Goal: Task Accomplishment & Management: Use online tool/utility

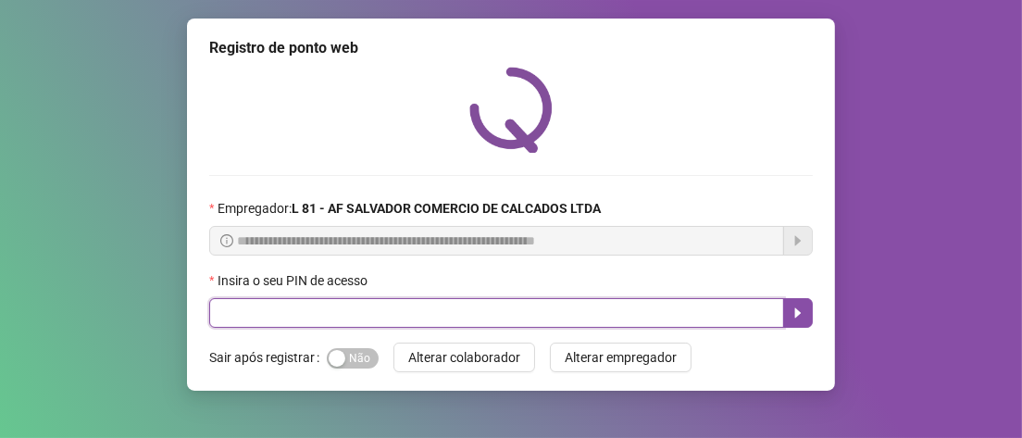
click at [316, 313] on input "text" at bounding box center [496, 313] width 575 height 30
type input "*****"
click at [808, 316] on button "button" at bounding box center [798, 313] width 30 height 30
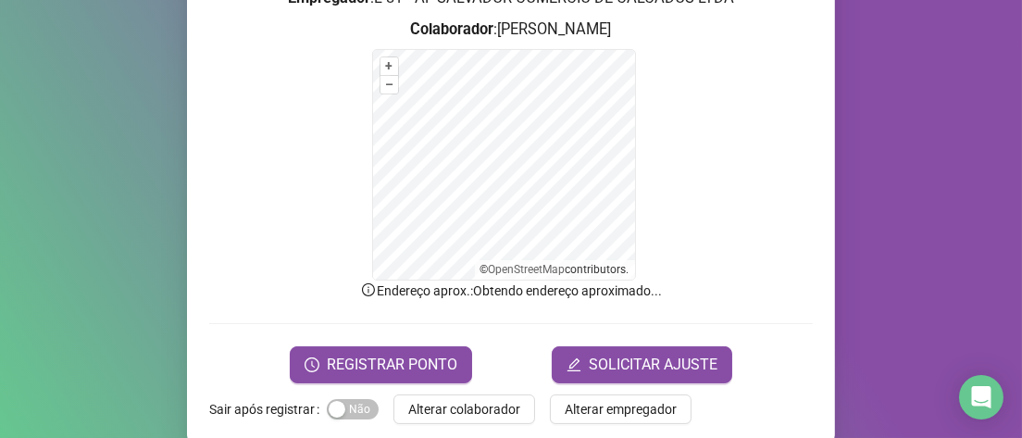
scroll to position [278, 0]
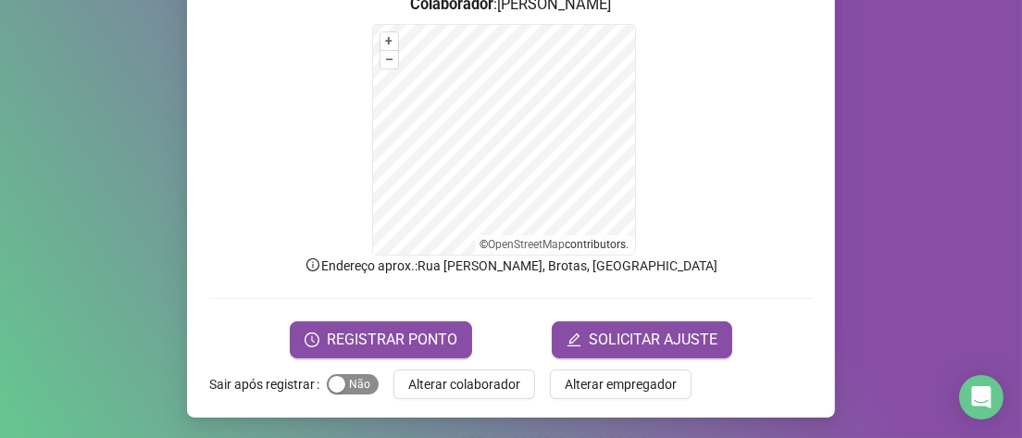
click at [333, 380] on div "button" at bounding box center [337, 384] width 17 height 17
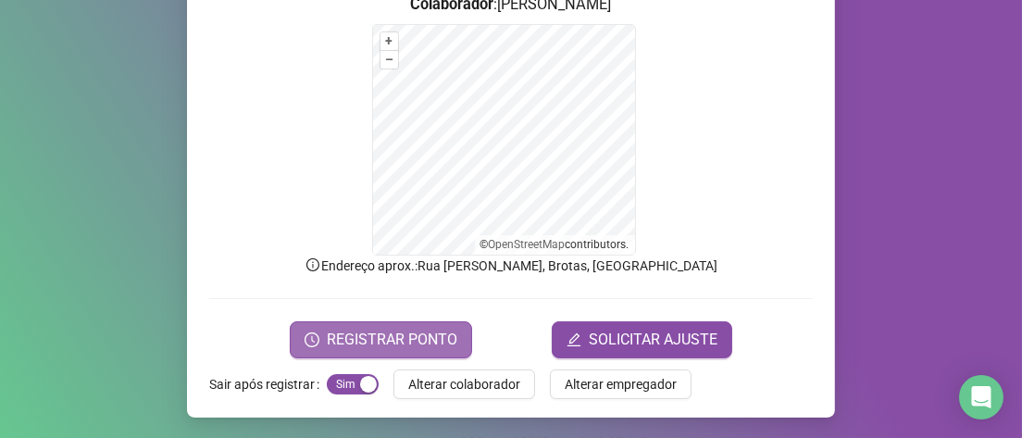
click at [374, 335] on span "REGISTRAR PONTO" at bounding box center [392, 340] width 131 height 22
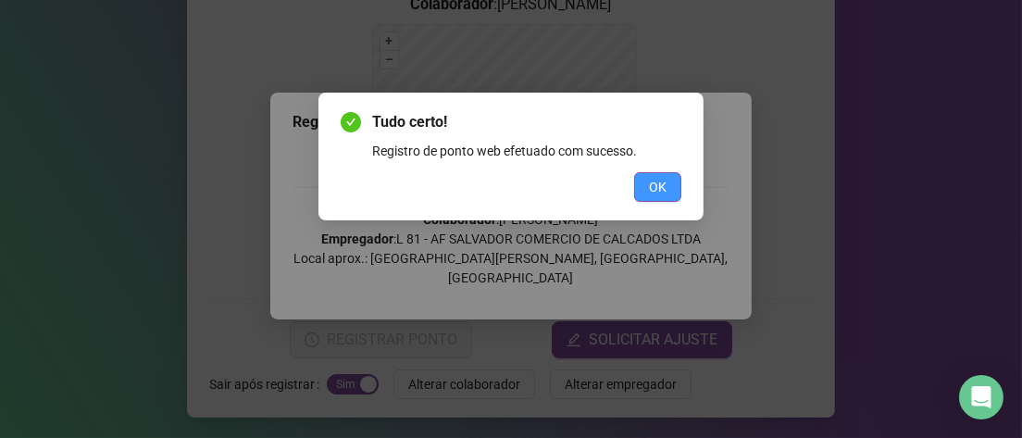
click at [661, 189] on span "OK" at bounding box center [658, 187] width 18 height 20
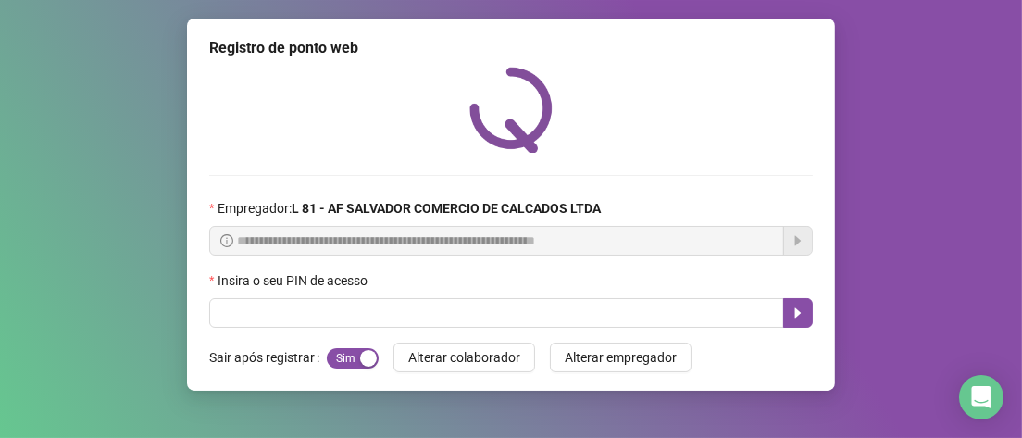
scroll to position [0, 0]
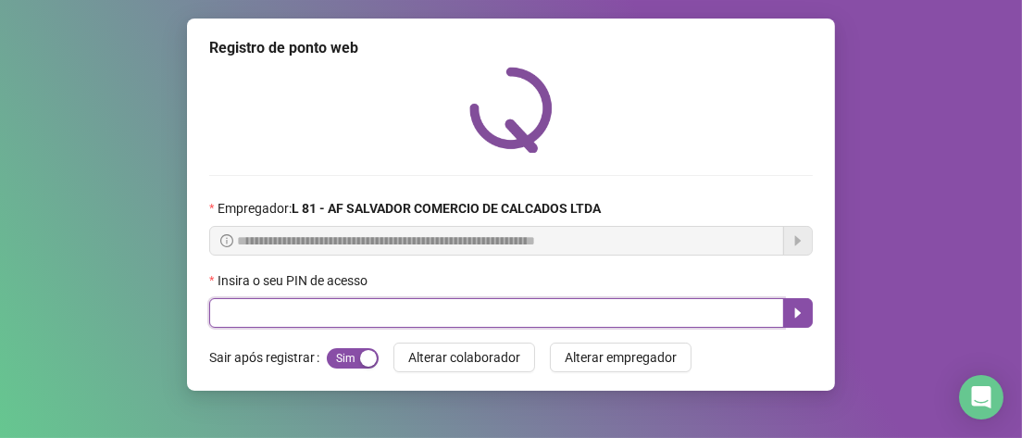
click at [347, 319] on input "text" at bounding box center [496, 313] width 575 height 30
type input "*****"
click at [802, 316] on icon "caret-right" at bounding box center [798, 313] width 15 height 15
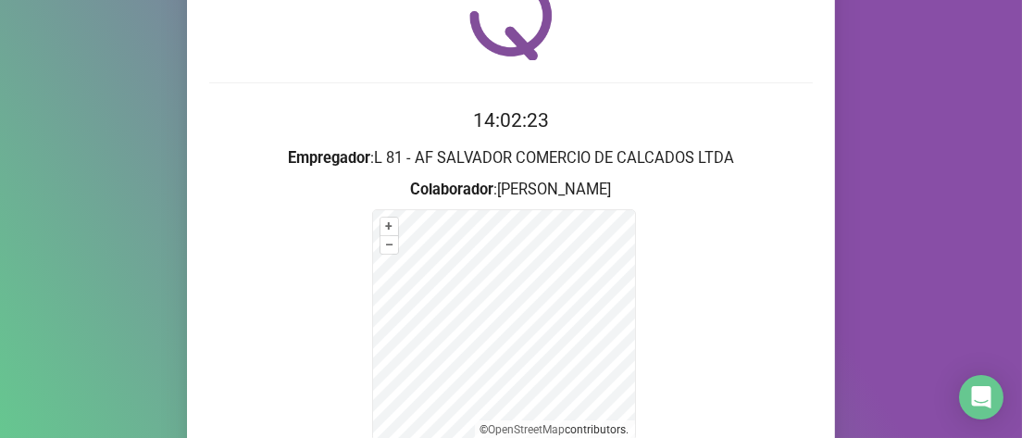
scroll to position [278, 0]
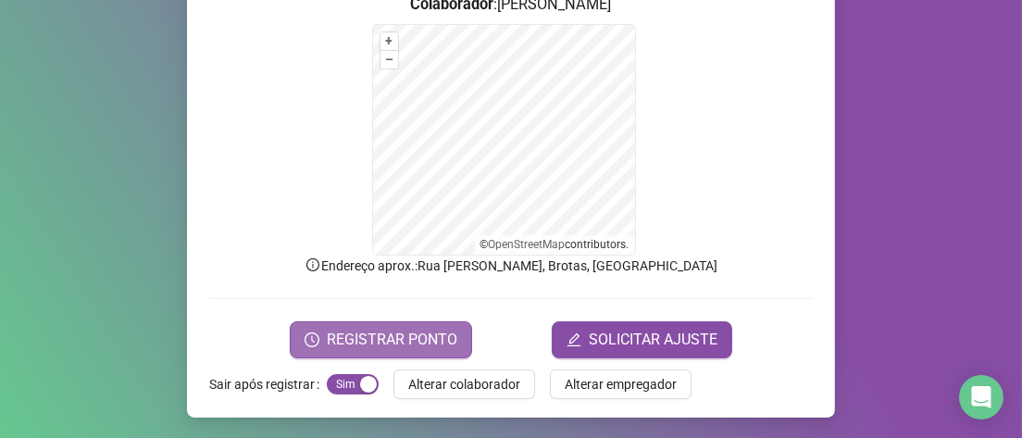
click at [339, 339] on span "REGISTRAR PONTO" at bounding box center [392, 340] width 131 height 22
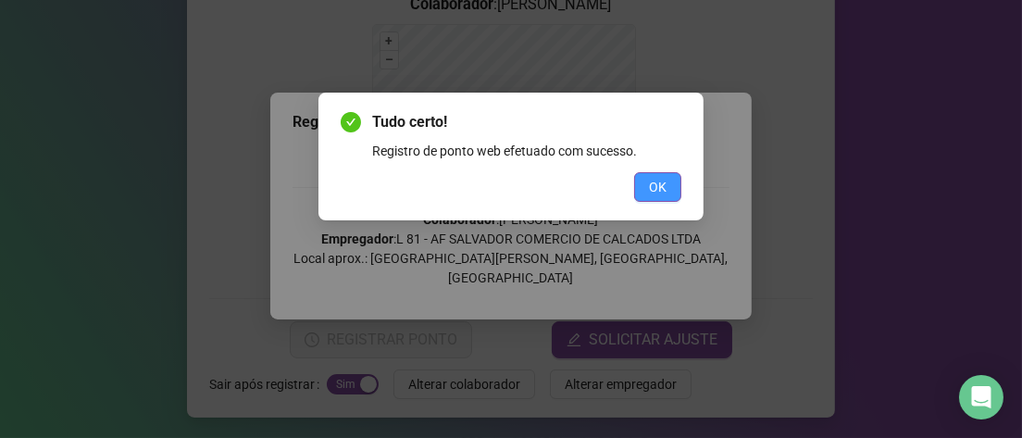
click at [669, 196] on button "OK" at bounding box center [657, 187] width 47 height 30
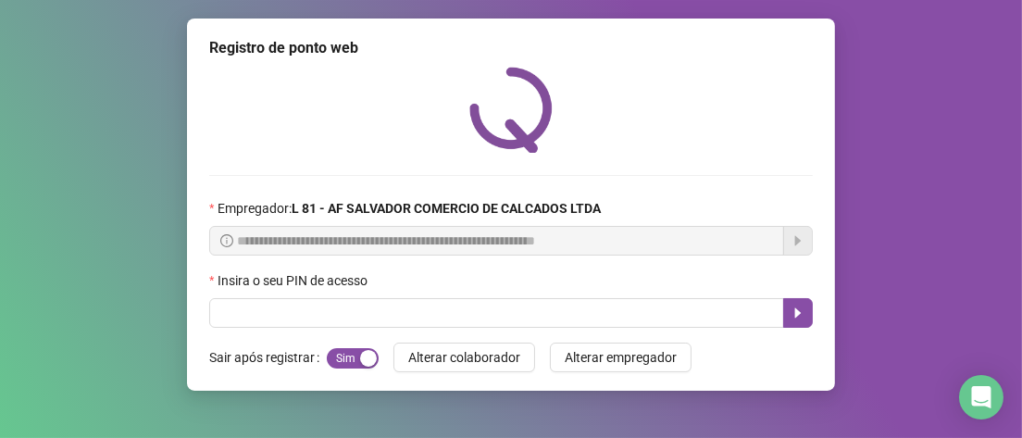
scroll to position [0, 0]
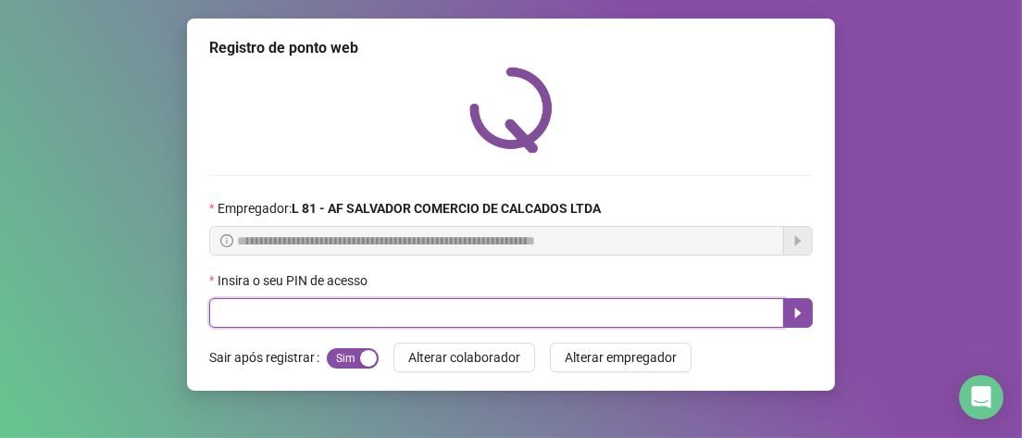
click at [285, 313] on input "text" at bounding box center [496, 313] width 575 height 30
type input "*****"
click at [794, 310] on icon "caret-right" at bounding box center [798, 313] width 15 height 15
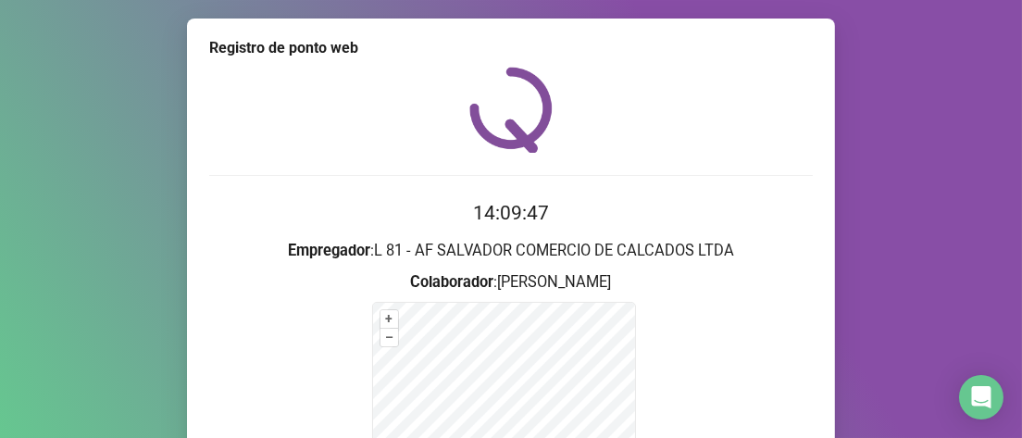
scroll to position [278, 0]
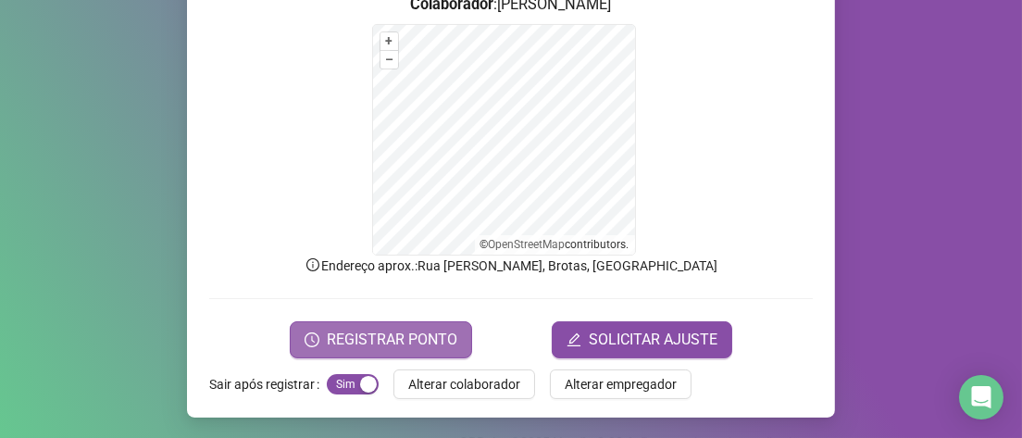
click at [335, 334] on span "REGISTRAR PONTO" at bounding box center [392, 340] width 131 height 22
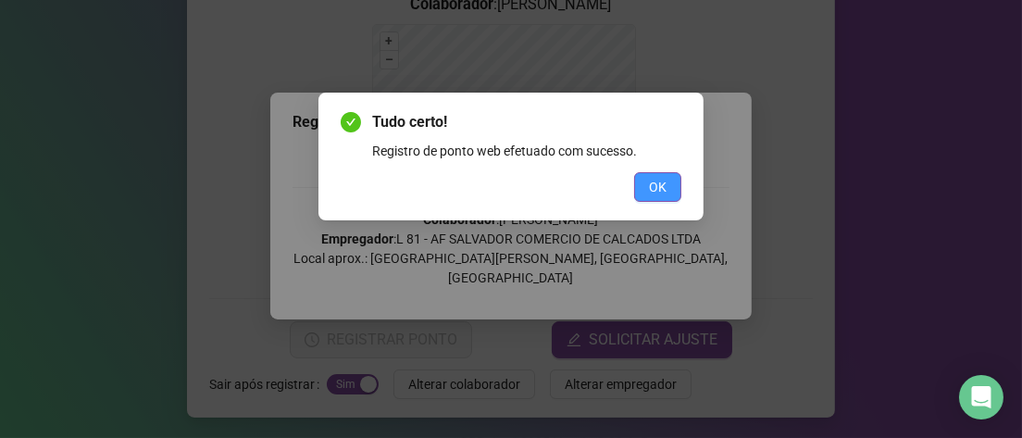
click at [669, 191] on button "OK" at bounding box center [657, 187] width 47 height 30
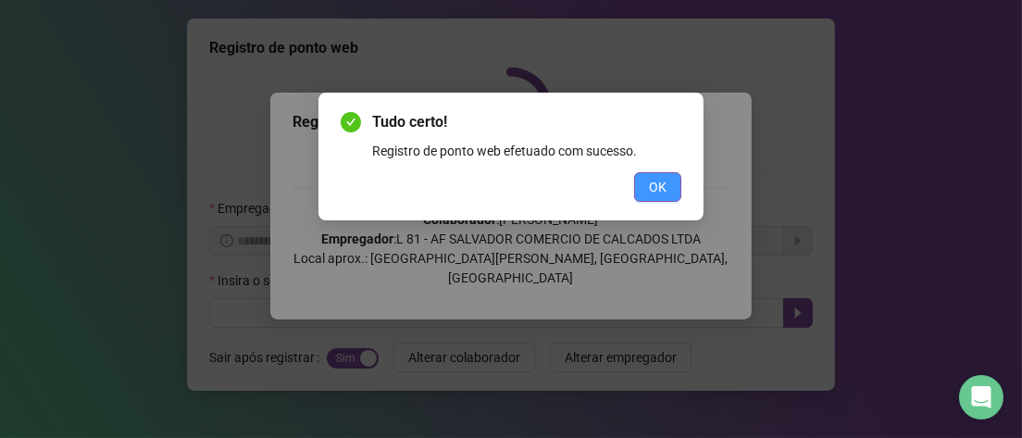
scroll to position [0, 0]
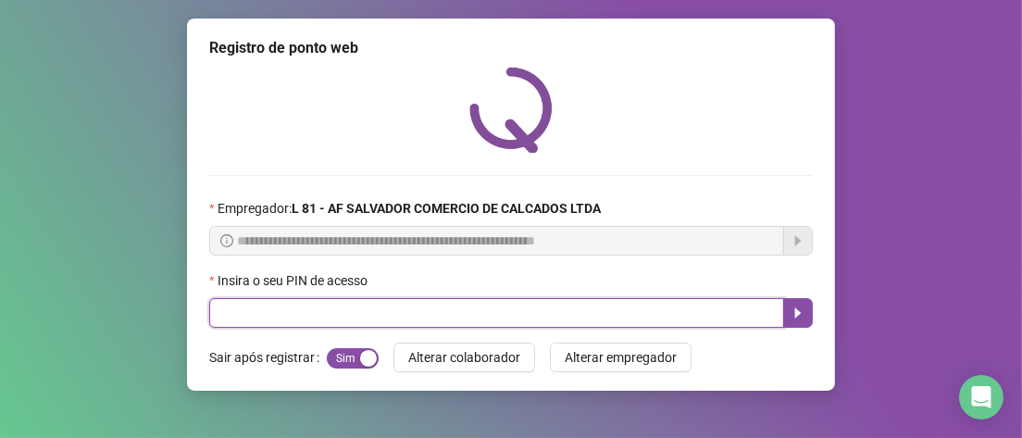
click at [325, 304] on input "text" at bounding box center [496, 313] width 575 height 30
type input "*****"
click at [791, 316] on icon "caret-right" at bounding box center [798, 313] width 15 height 15
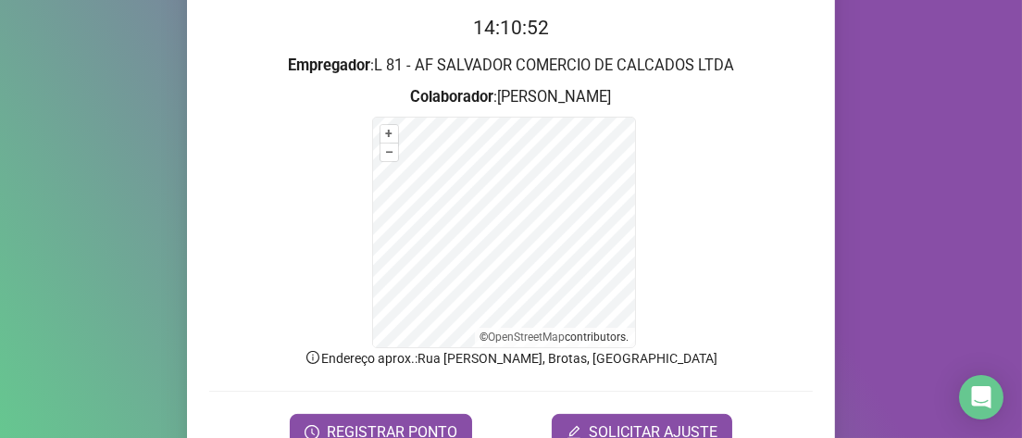
scroll to position [278, 0]
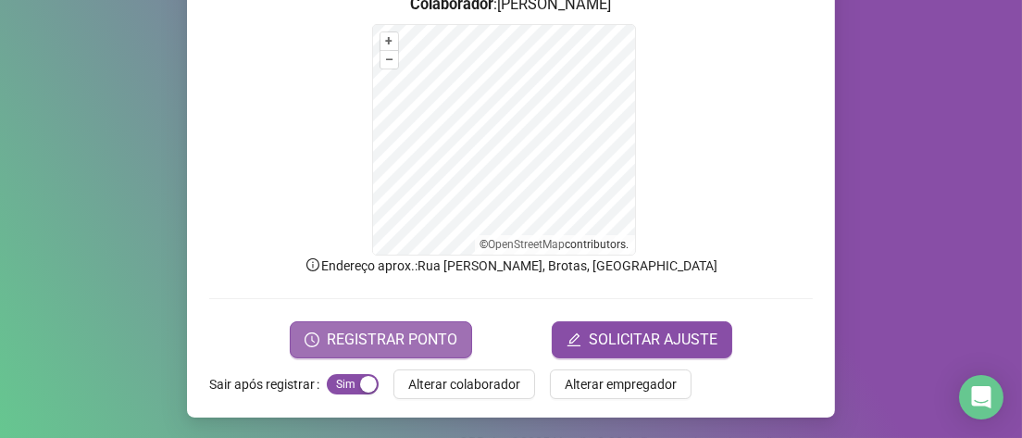
click at [409, 346] on span "REGISTRAR PONTO" at bounding box center [392, 340] width 131 height 22
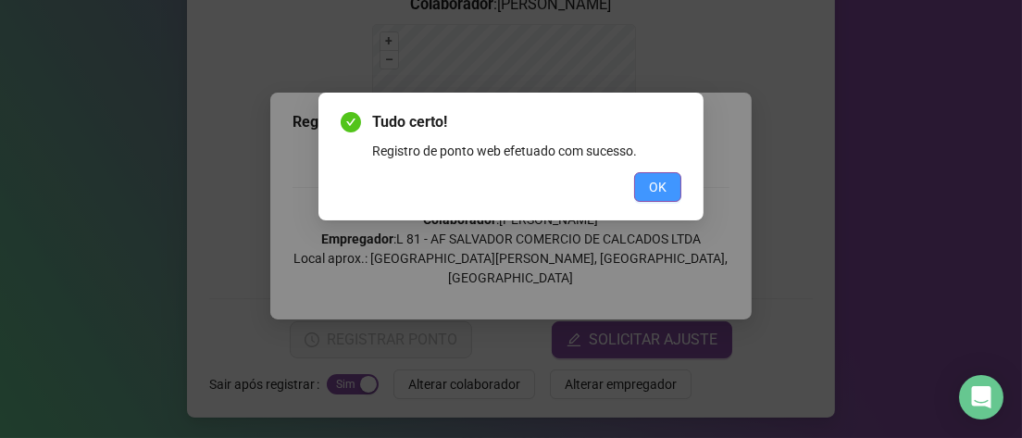
click at [677, 181] on button "OK" at bounding box center [657, 187] width 47 height 30
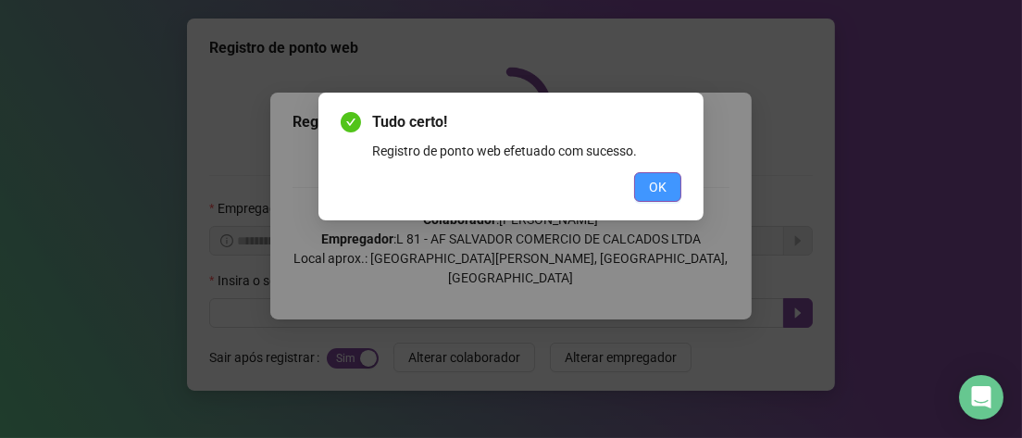
scroll to position [0, 0]
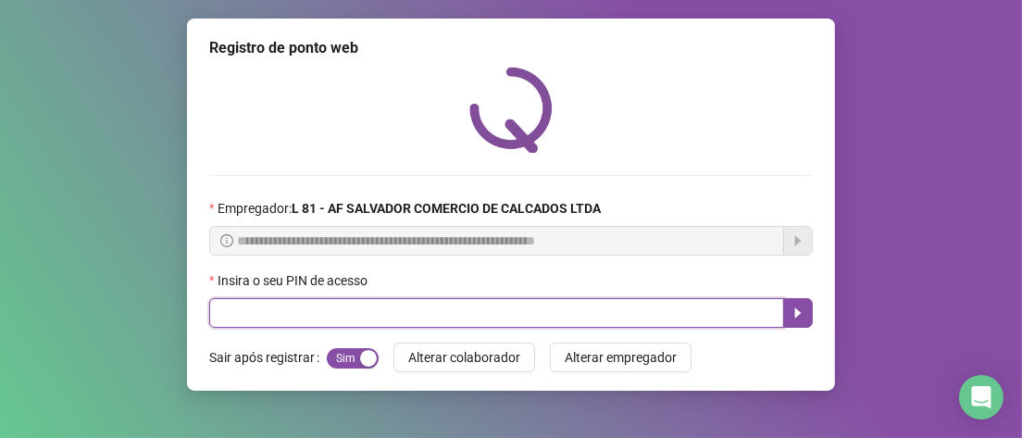
click at [511, 321] on input "text" at bounding box center [496, 313] width 575 height 30
click at [806, 318] on button "button" at bounding box center [798, 313] width 30 height 30
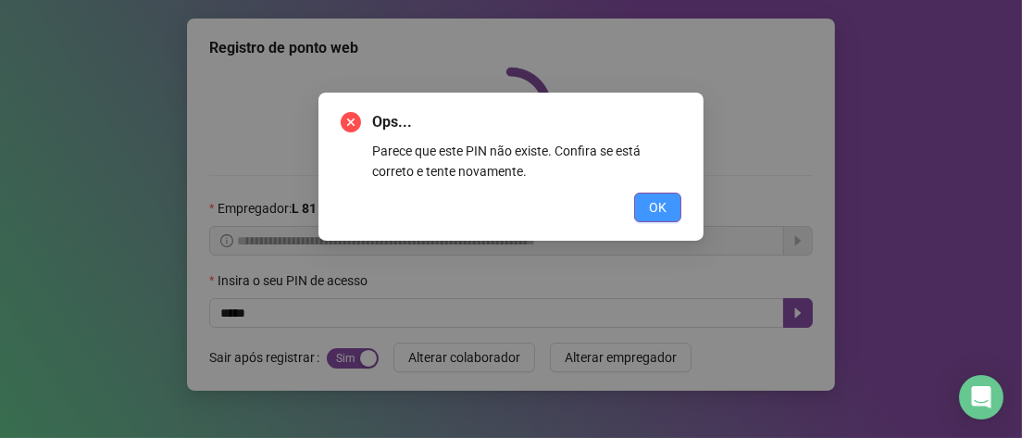
click at [662, 213] on span "OK" at bounding box center [658, 207] width 18 height 20
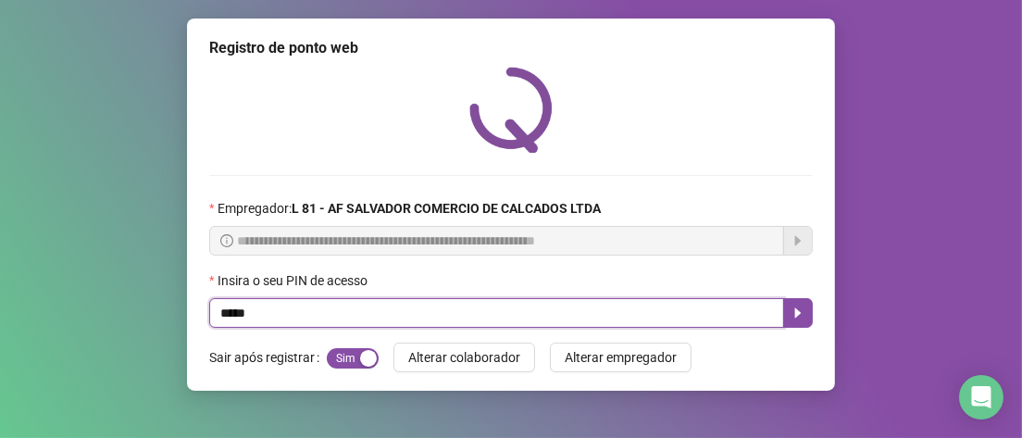
click at [352, 307] on input "*****" at bounding box center [496, 313] width 575 height 30
type input "*****"
click at [807, 311] on button "button" at bounding box center [798, 313] width 30 height 30
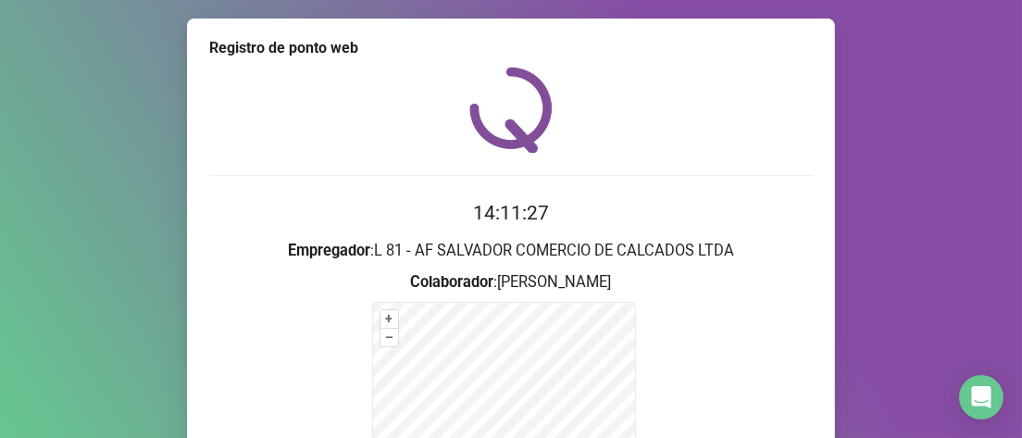
scroll to position [185, 0]
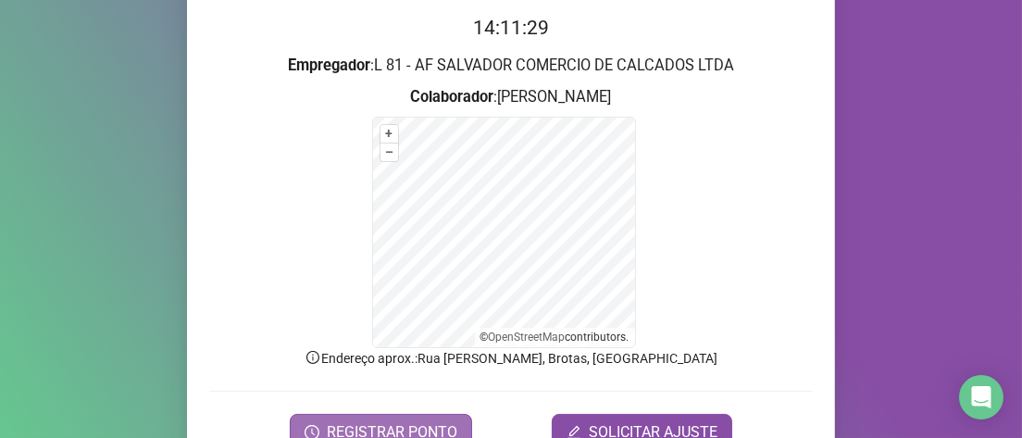
click at [327, 436] on span "REGISTRAR PONTO" at bounding box center [392, 432] width 131 height 22
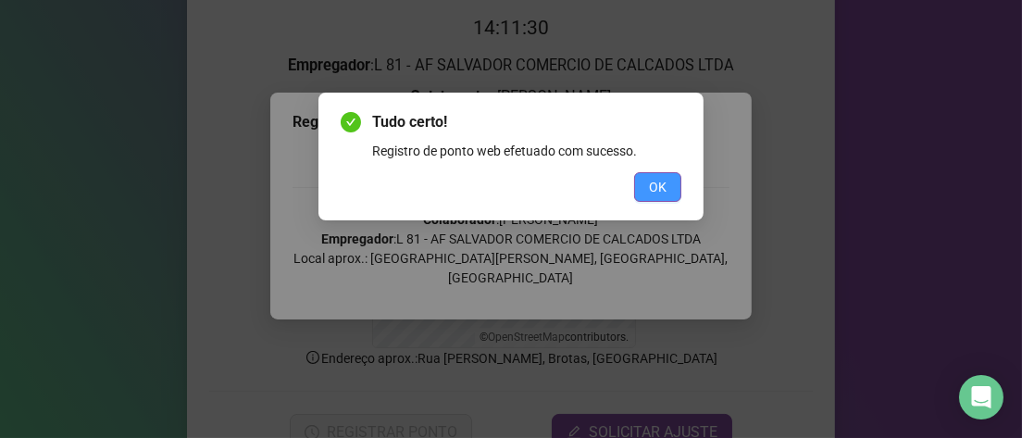
click at [660, 189] on span "OK" at bounding box center [658, 187] width 18 height 20
